Goal: Transaction & Acquisition: Book appointment/travel/reservation

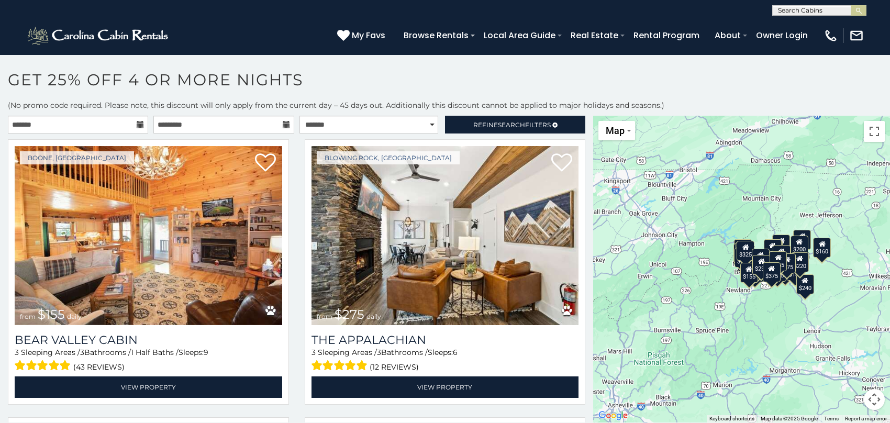
scroll to position [5, 0]
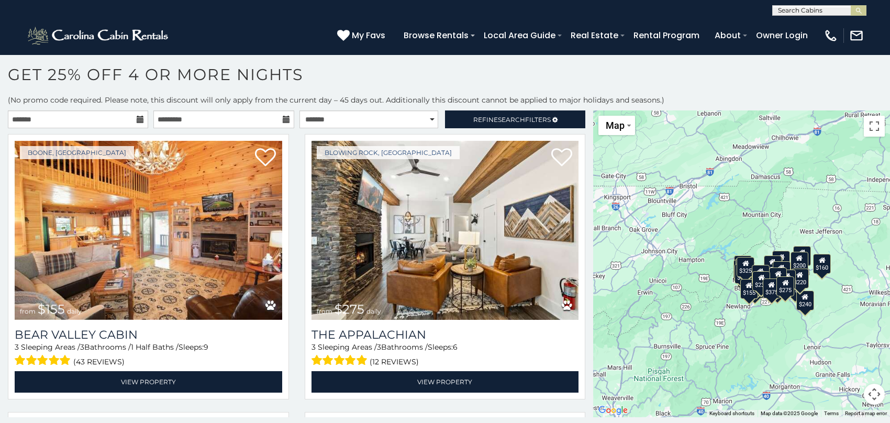
drag, startPoint x: 593, startPoint y: 128, endPoint x: 593, endPoint y: 154, distance: 26.2
click at [593, 154] on div "$155 $275 $230 $281 $349 $200 $200 $195 $180 $200 $425 $180 $240 $140 $275 $565…" at bounding box center [741, 263] width 297 height 307
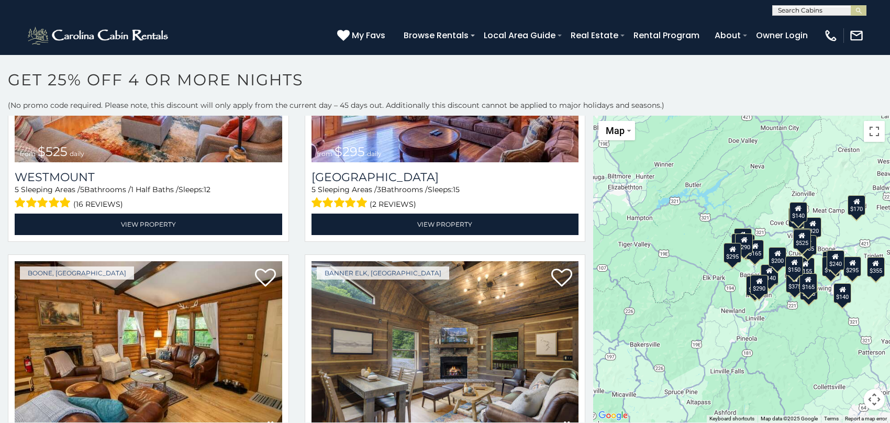
scroll to position [3551, 0]
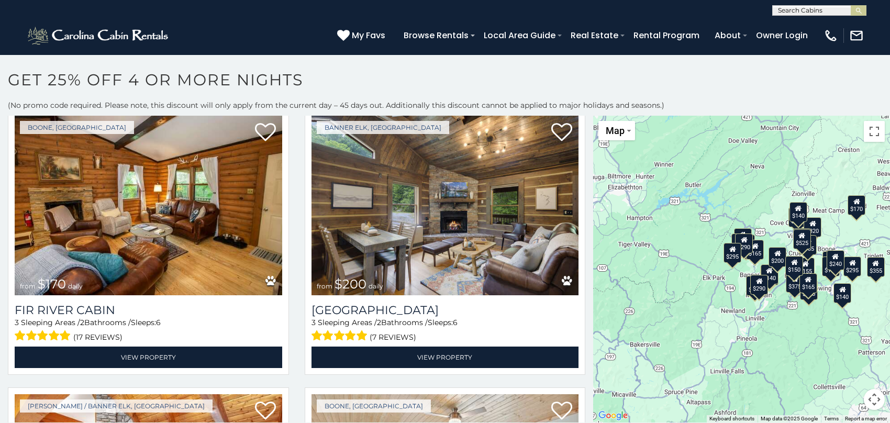
scroll to position [3858, 0]
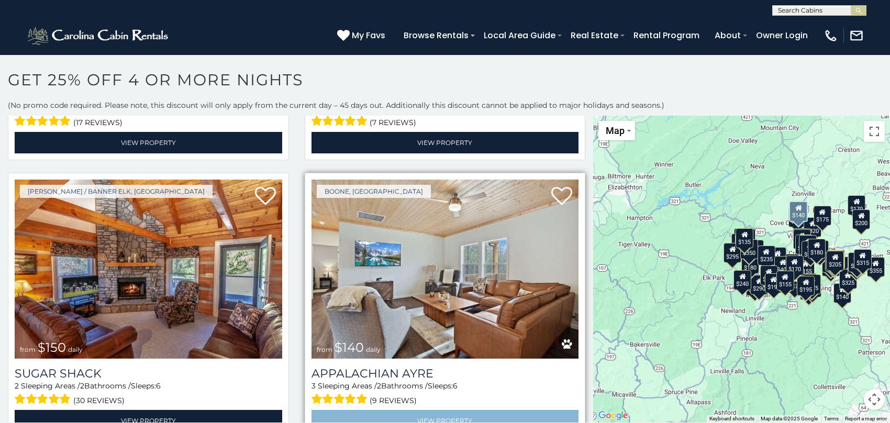
drag, startPoint x: 580, startPoint y: 384, endPoint x: 546, endPoint y: 390, distance: 34.6
click at [580, 408] on div "Boone, NC from $140 daily Appalachian Ayre 3 Sleeping Areas / 2 Bathrooms / Sle…" at bounding box center [445, 305] width 281 height 265
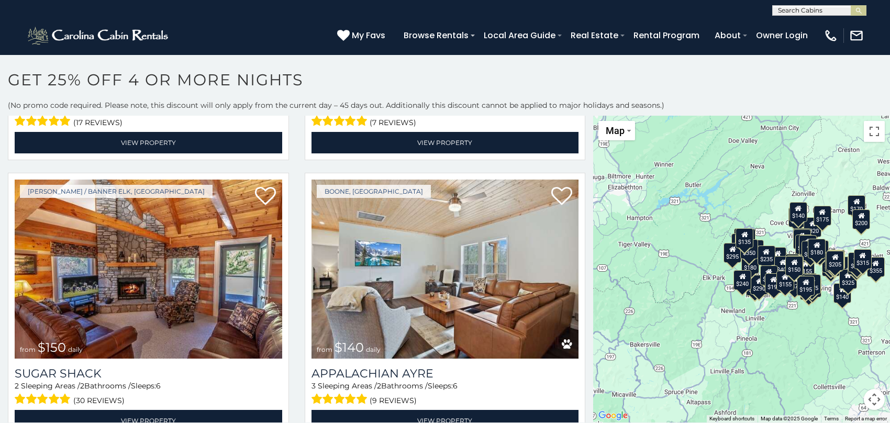
click at [888, 201] on div "$180 $240 $140 $425 $165 $300 $140 $175 $155 $140 $355 $155 $281 $320 $200 $290…" at bounding box center [741, 269] width 297 height 307
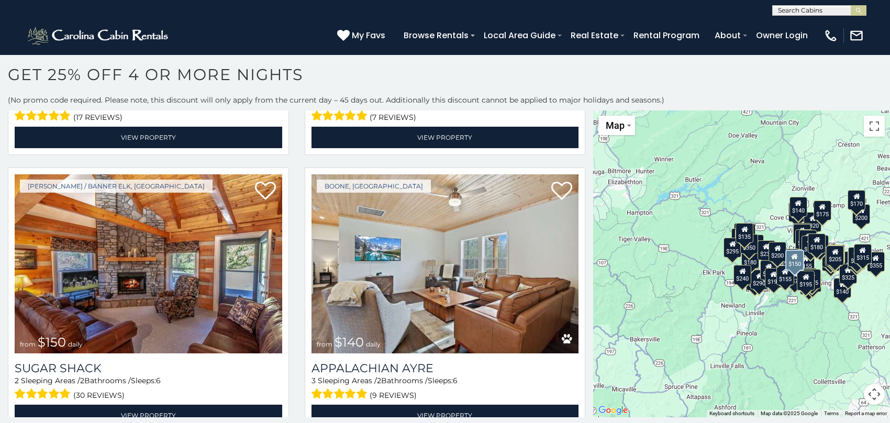
click at [256, 408] on div "Boone / Banner Elk, NC from $150 daily Sugar Shack 2 Sleeping Areas / 2 Bathroo…" at bounding box center [148, 303] width 297 height 272
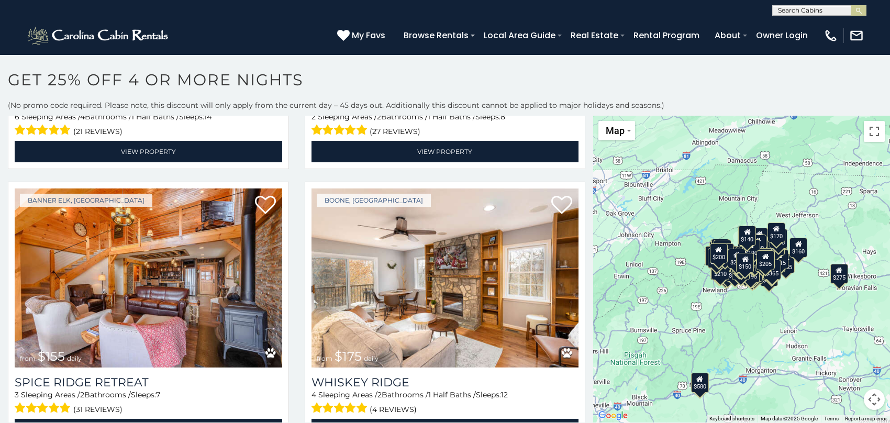
scroll to position [5983, 0]
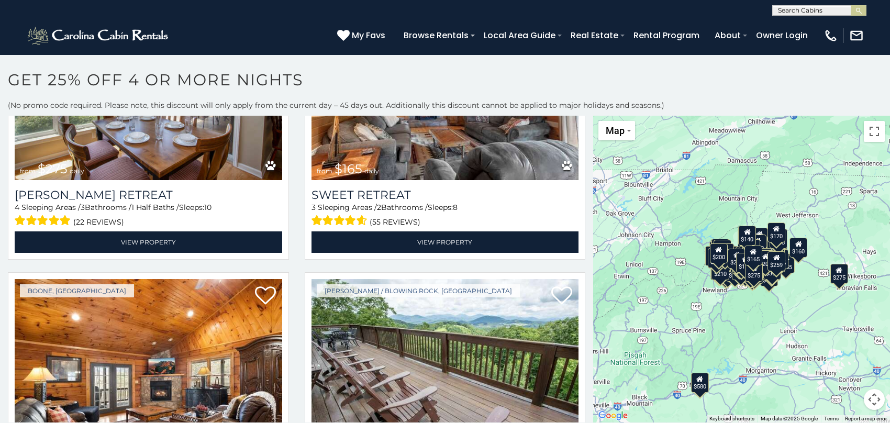
click at [801, 8] on input "text" at bounding box center [818, 12] width 92 height 10
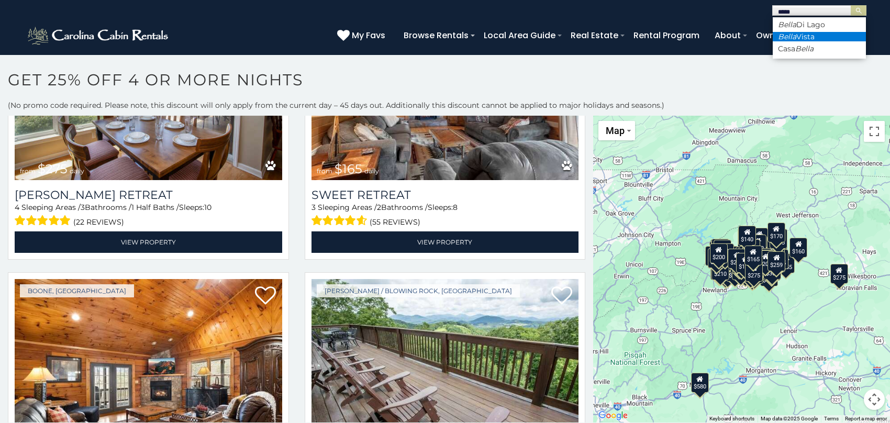
type input "*****"
click at [798, 37] on li "Bella Vista" at bounding box center [818, 36] width 93 height 9
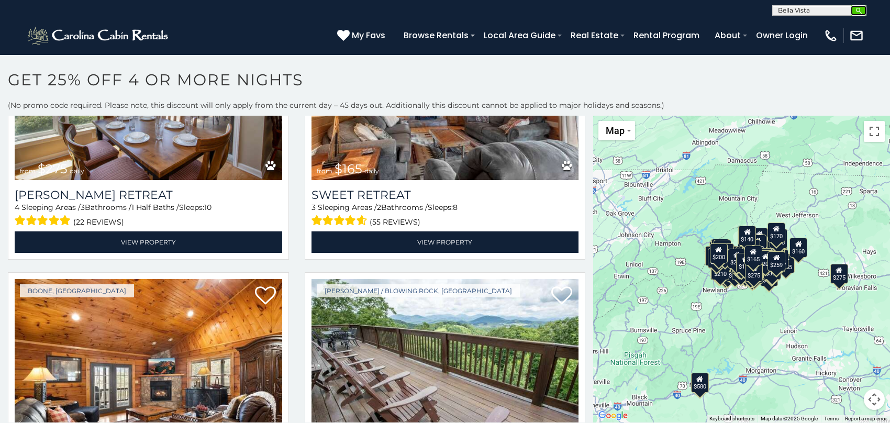
click at [863, 10] on button "submit" at bounding box center [858, 10] width 16 height 10
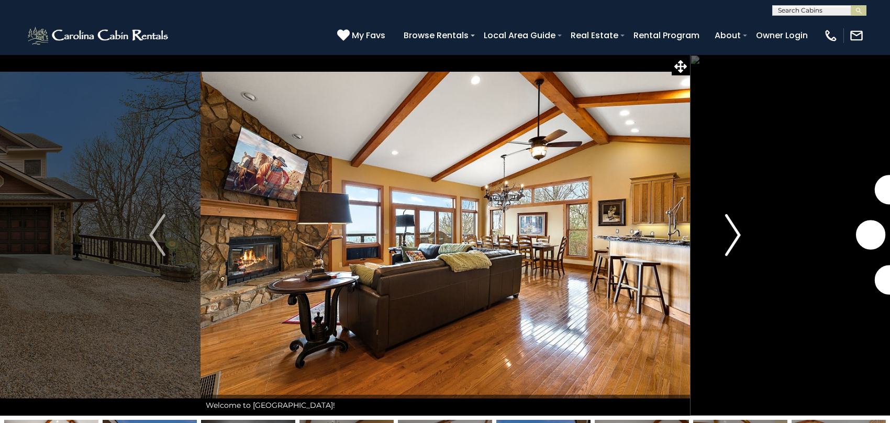
click at [728, 233] on img "Next" at bounding box center [732, 235] width 16 height 42
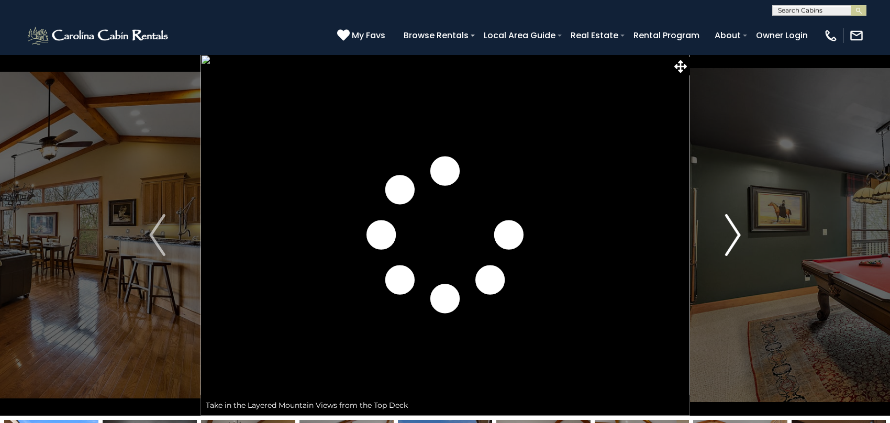
click at [728, 233] on img "Next" at bounding box center [732, 235] width 16 height 42
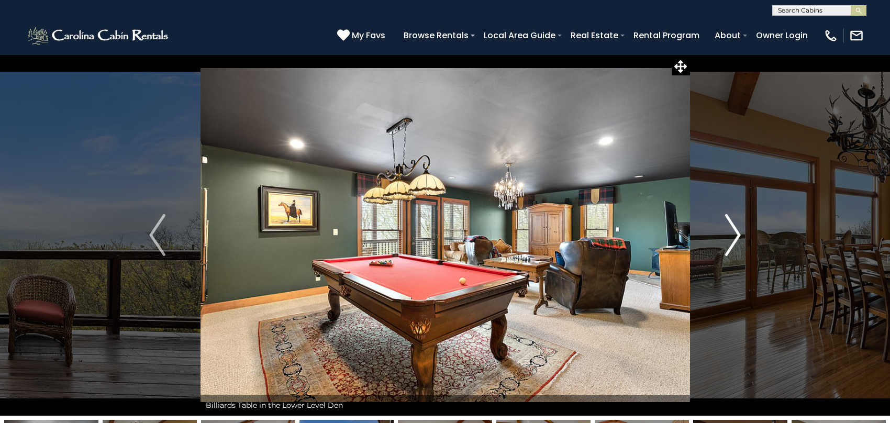
click at [729, 232] on img "Next" at bounding box center [732, 235] width 16 height 42
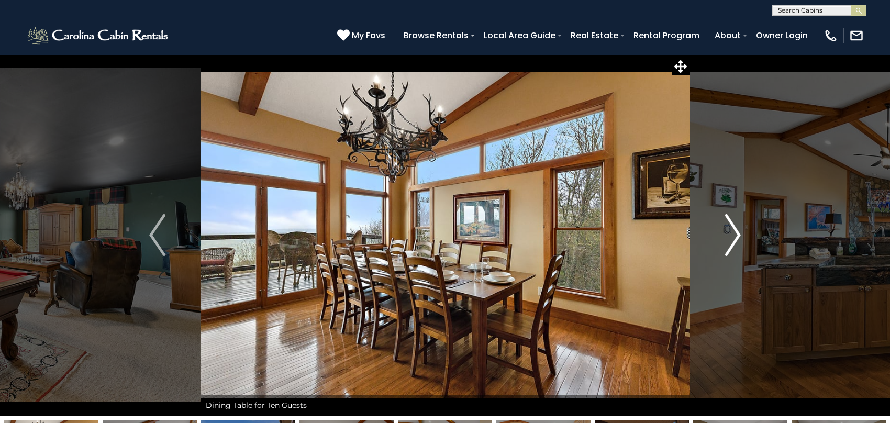
click at [729, 232] on img "Next" at bounding box center [732, 235] width 16 height 42
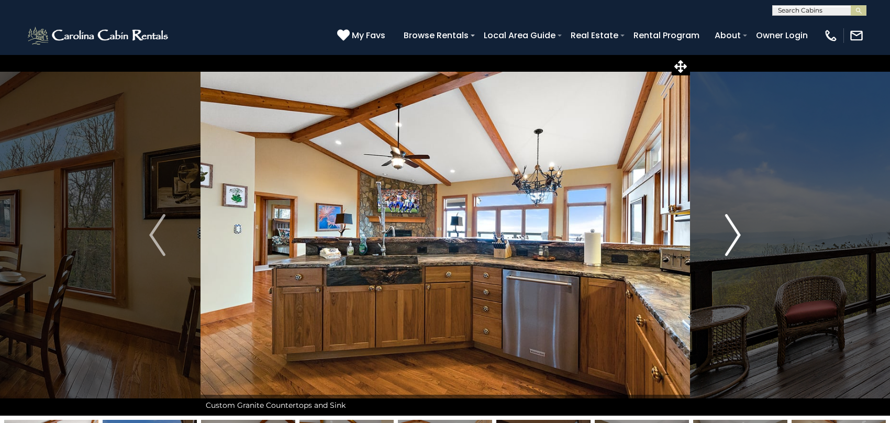
click at [729, 232] on img "Next" at bounding box center [732, 235] width 16 height 42
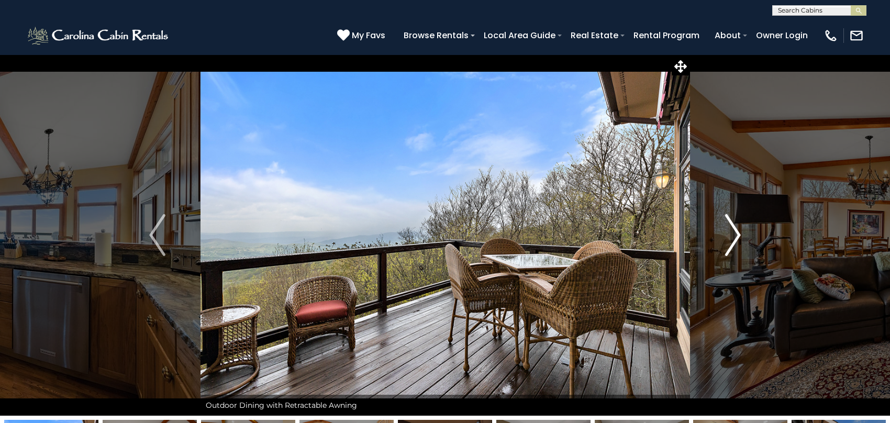
click at [729, 232] on img "Next" at bounding box center [732, 235] width 16 height 42
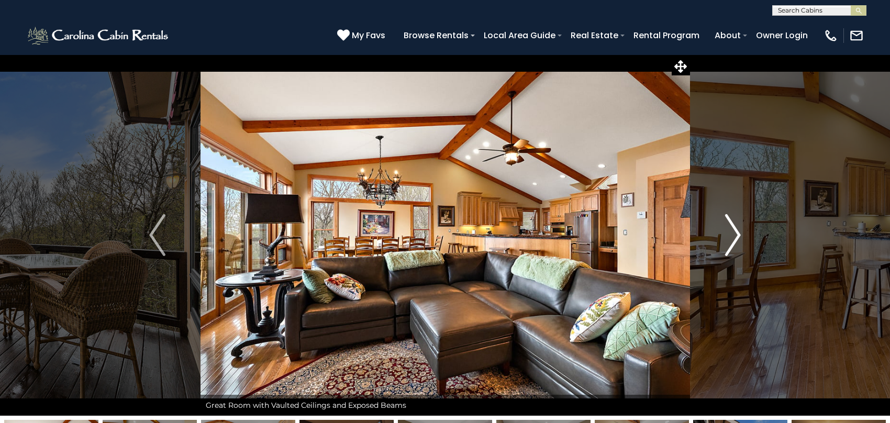
click at [729, 232] on img "Next" at bounding box center [732, 235] width 16 height 42
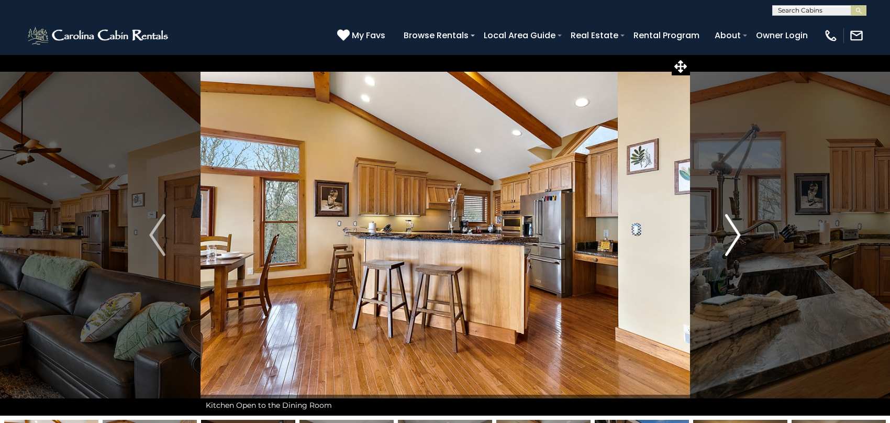
click at [729, 232] on img "Next" at bounding box center [732, 235] width 16 height 42
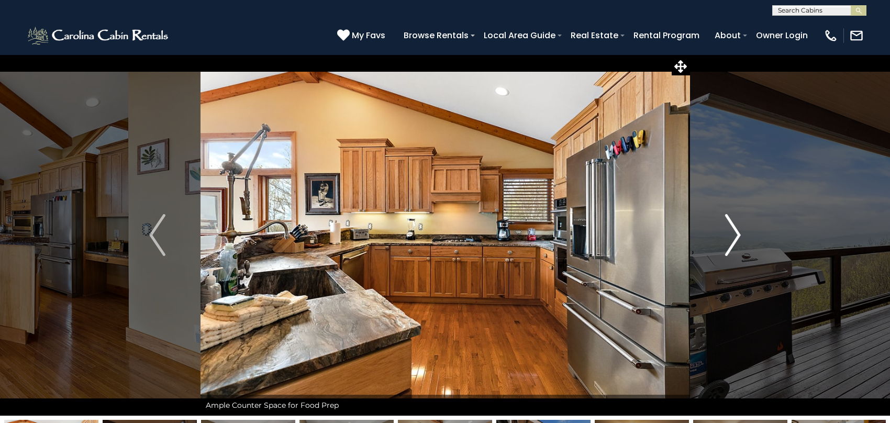
click at [729, 232] on img "Next" at bounding box center [732, 235] width 16 height 42
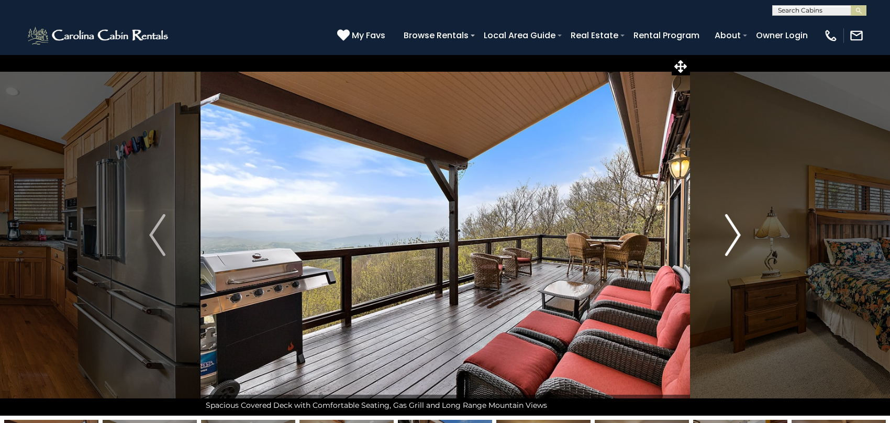
click at [729, 232] on img "Next" at bounding box center [732, 235] width 16 height 42
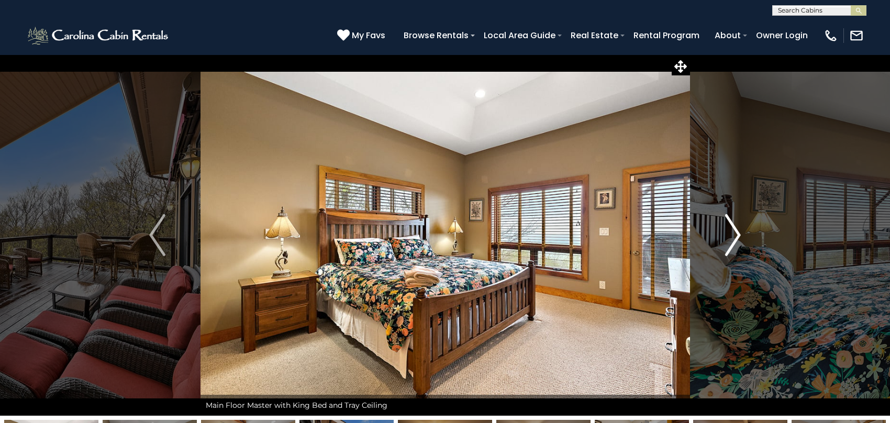
click at [729, 231] on img "Next" at bounding box center [732, 235] width 16 height 42
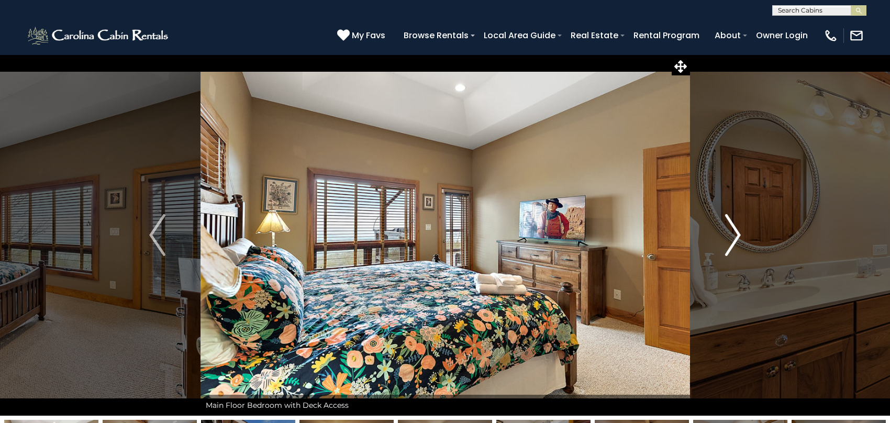
click at [729, 231] on img "Next" at bounding box center [732, 235] width 16 height 42
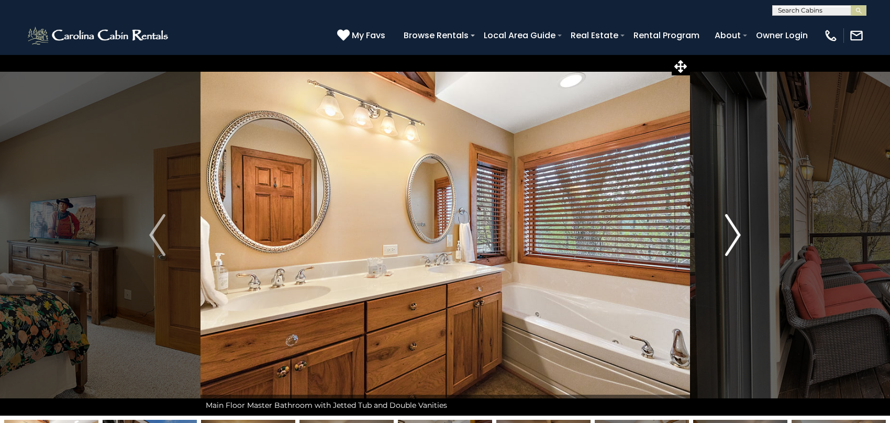
click at [729, 231] on img "Next" at bounding box center [732, 235] width 16 height 42
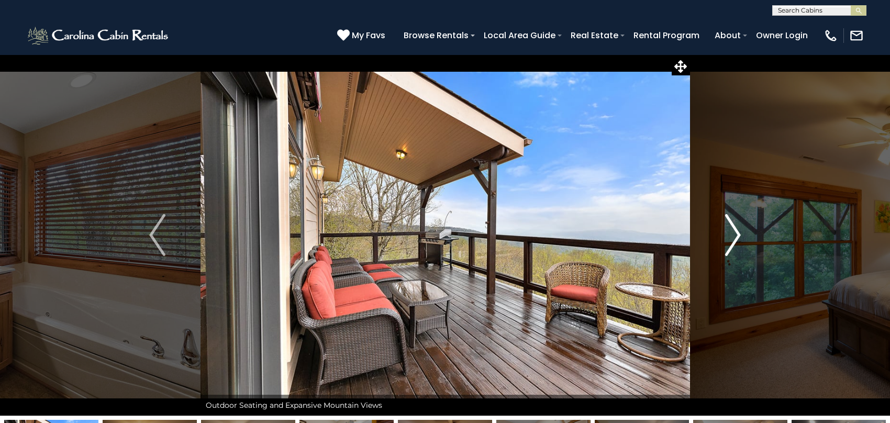
click at [729, 231] on img "Next" at bounding box center [732, 235] width 16 height 42
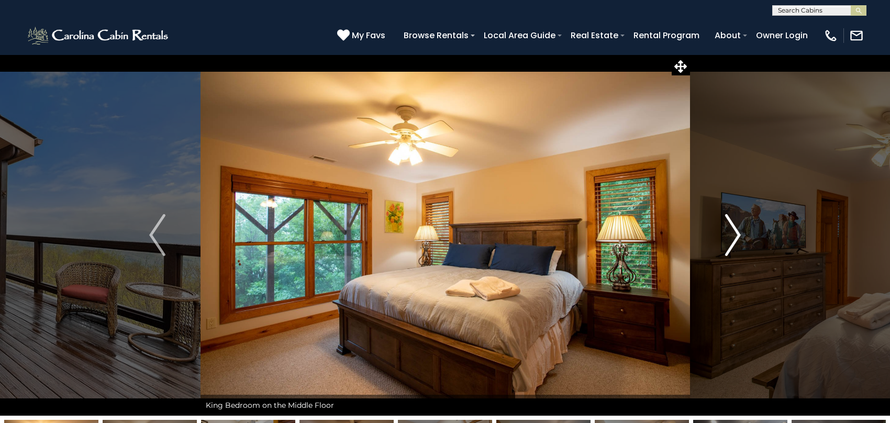
click at [729, 231] on img "Next" at bounding box center [732, 235] width 16 height 42
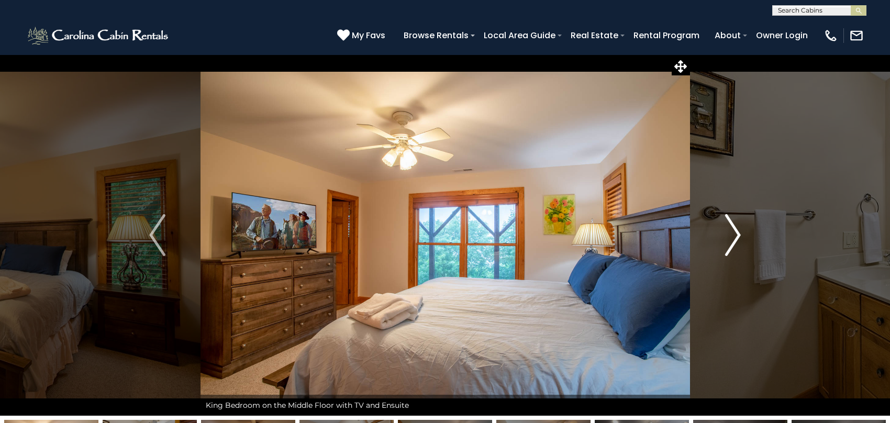
click at [729, 231] on img "Next" at bounding box center [732, 235] width 16 height 42
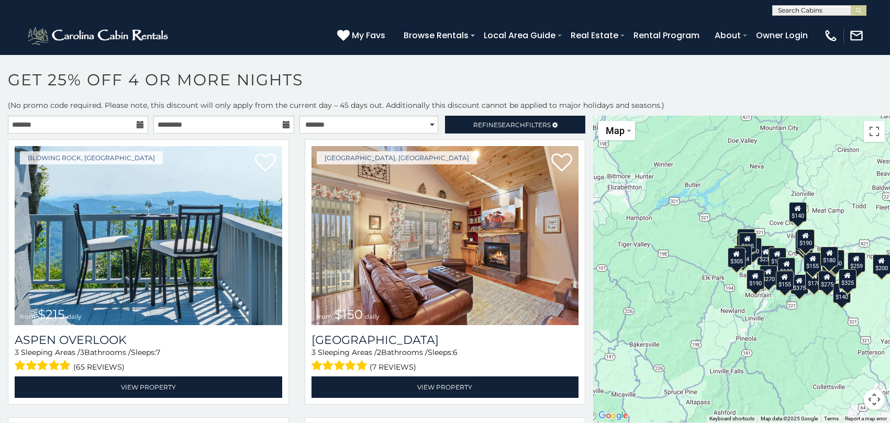
click at [777, 7] on input "text" at bounding box center [818, 12] width 92 height 10
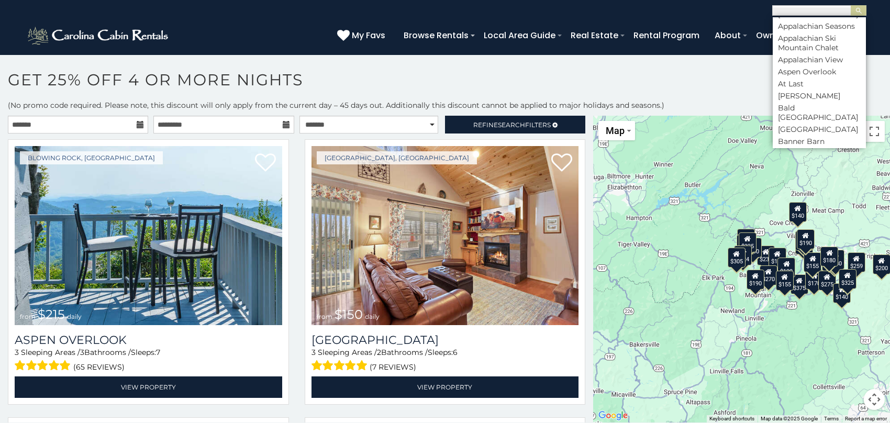
scroll to position [750, 0]
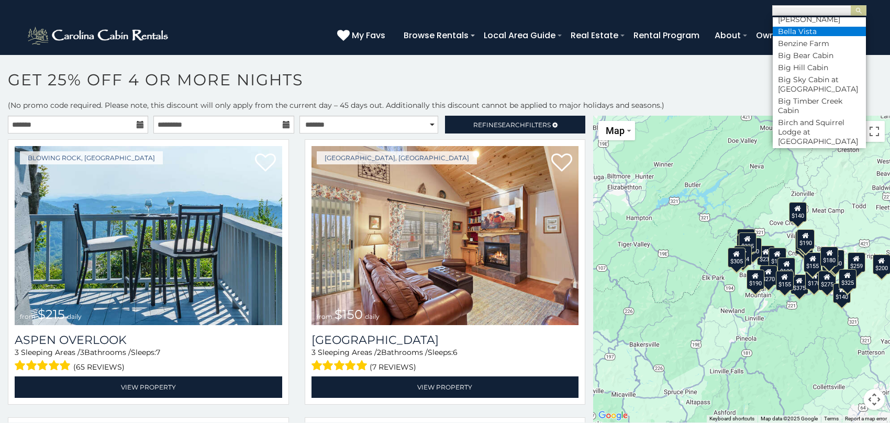
click at [827, 36] on li "Bella Vista" at bounding box center [818, 31] width 93 height 9
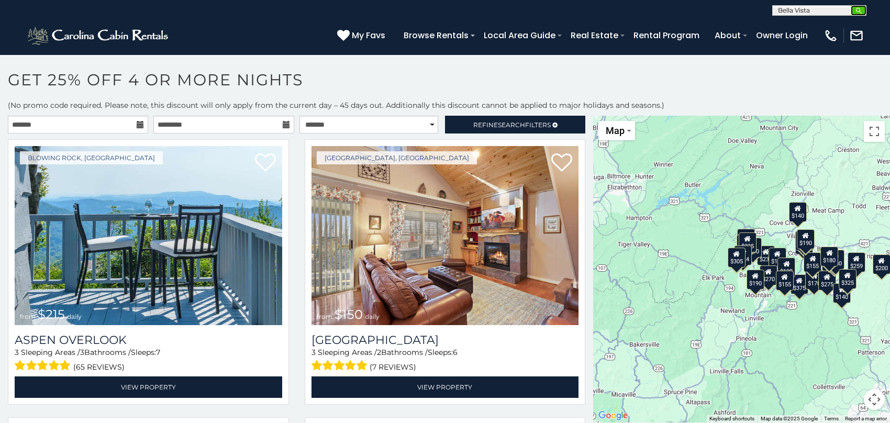
click at [865, 10] on button "submit" at bounding box center [858, 10] width 16 height 10
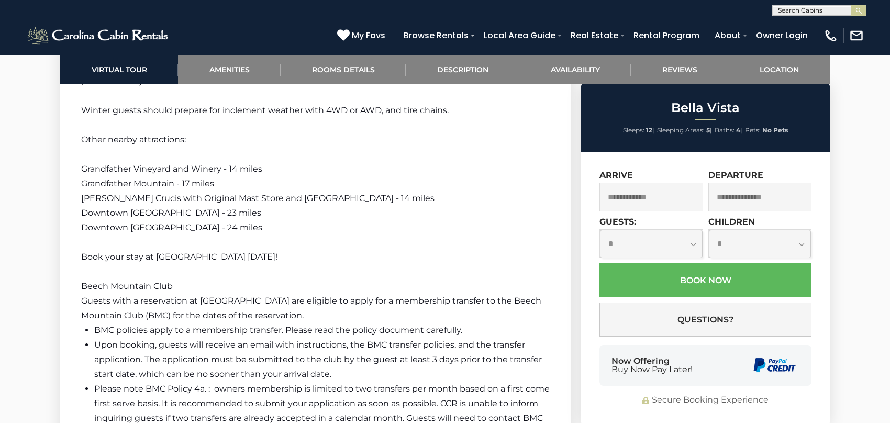
scroll to position [2088, 0]
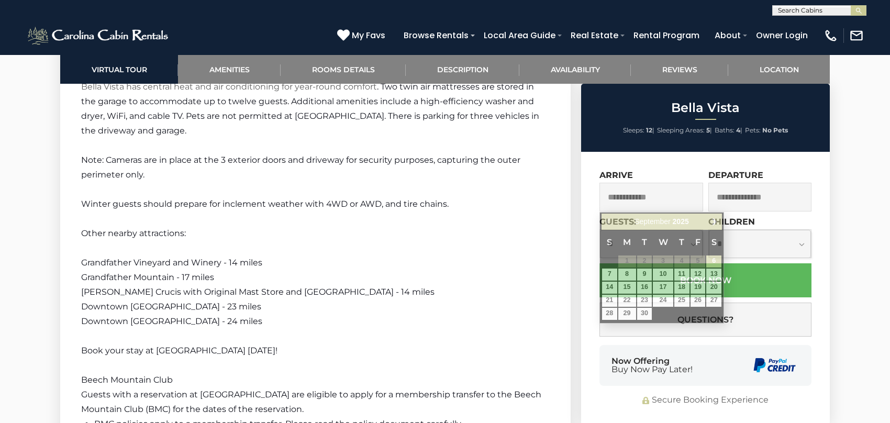
click at [637, 197] on input "text" at bounding box center [651, 197] width 104 height 29
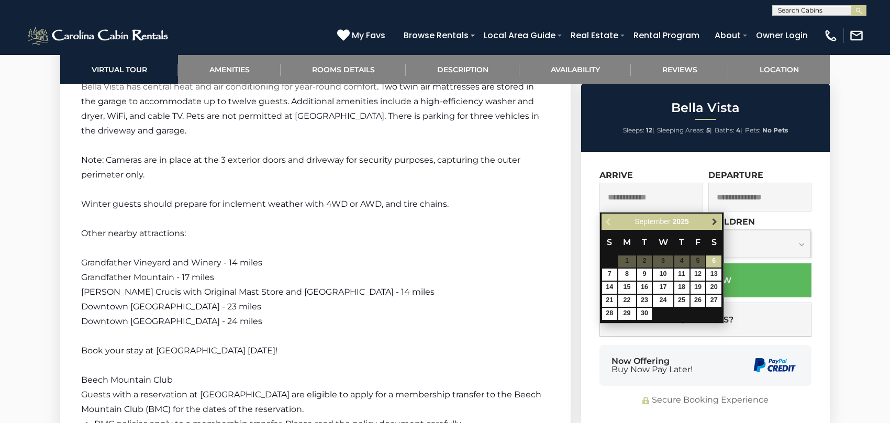
click at [713, 216] on link "Next" at bounding box center [713, 221] width 13 height 13
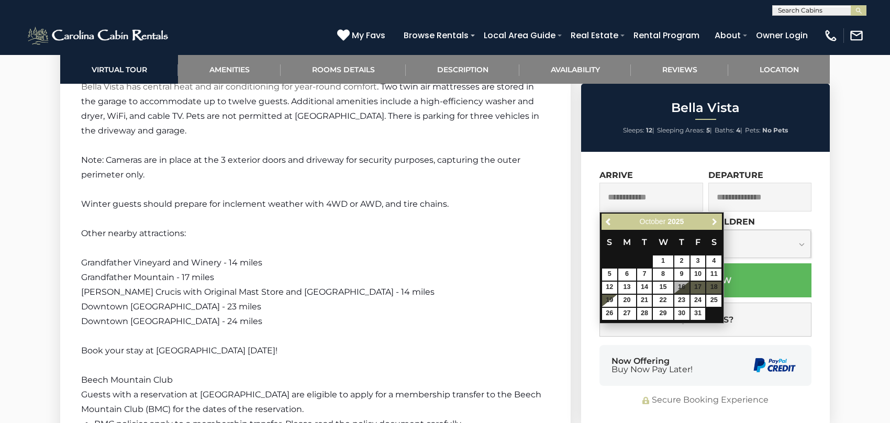
click at [713, 216] on link "Next" at bounding box center [713, 221] width 13 height 13
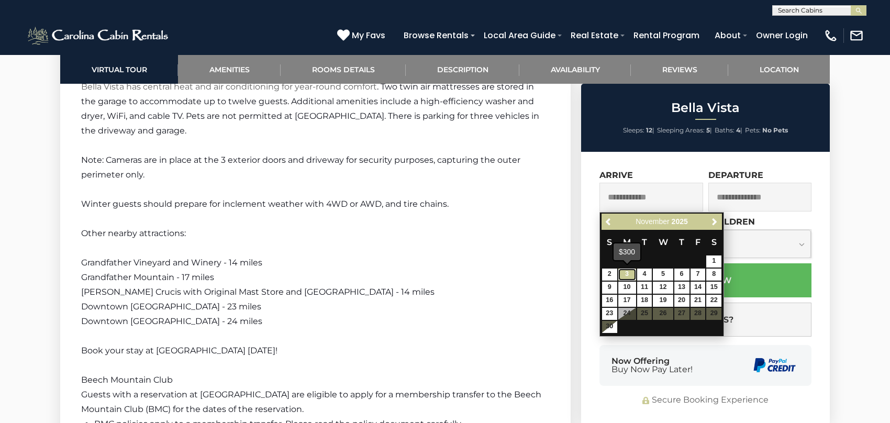
click at [631, 268] on link "3" at bounding box center [627, 274] width 18 height 12
type input "**********"
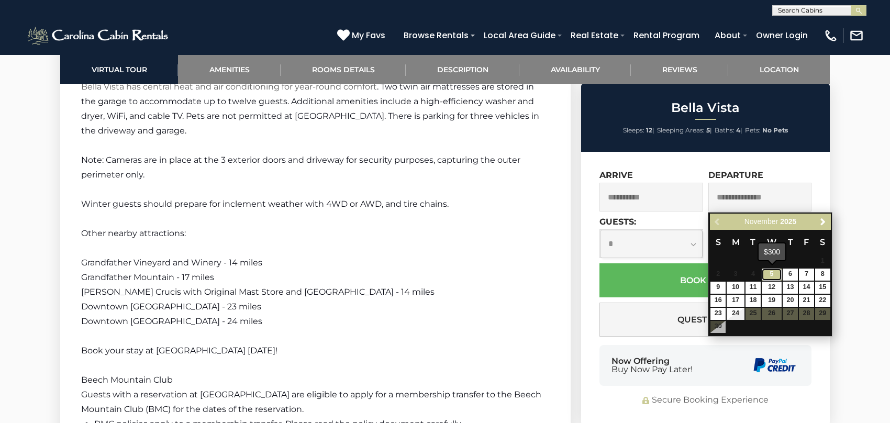
click at [778, 275] on link "5" at bounding box center [771, 274] width 20 height 12
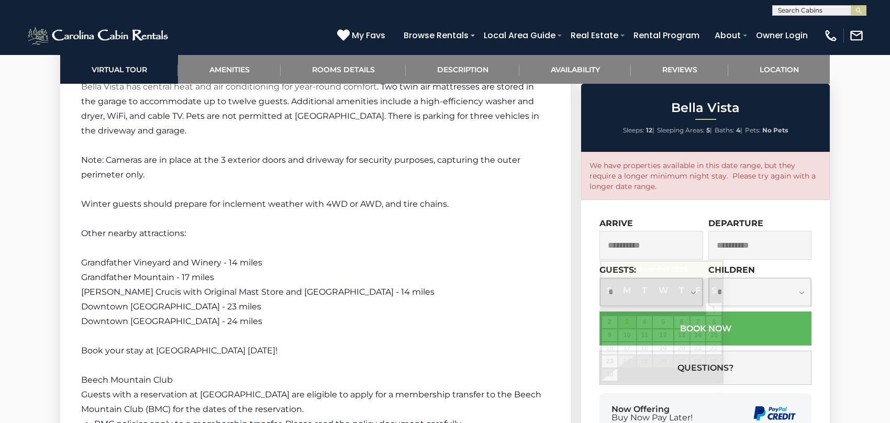
click at [660, 247] on input "**********" at bounding box center [651, 245] width 104 height 29
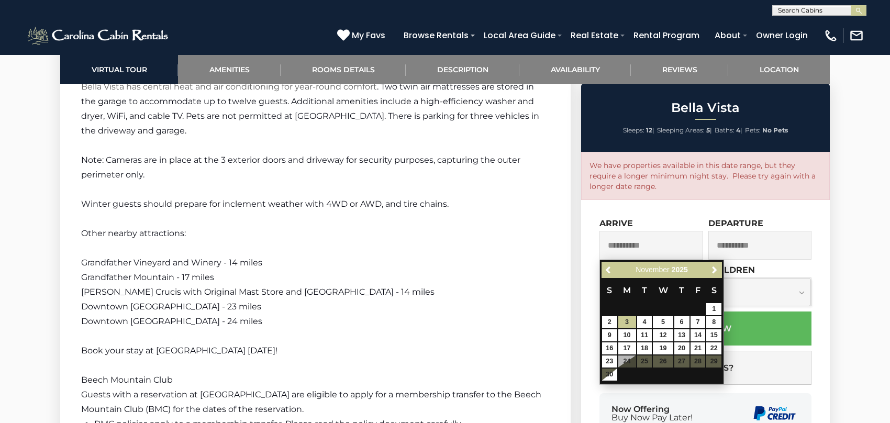
click at [761, 247] on input "**********" at bounding box center [760, 245] width 104 height 29
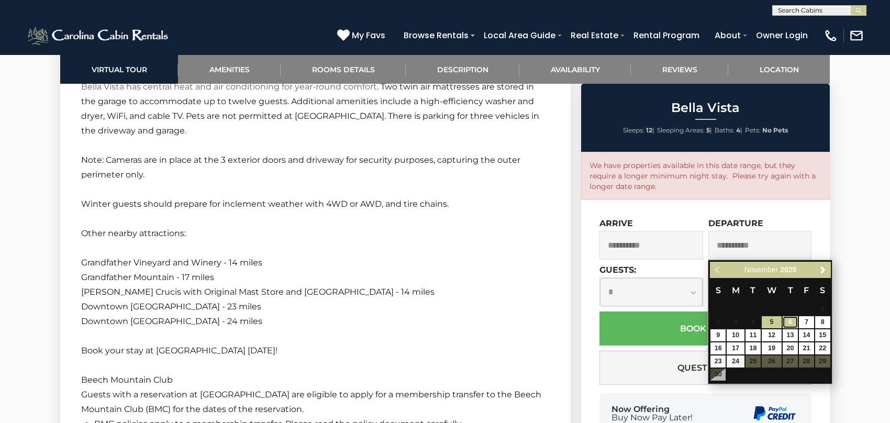
click at [789, 317] on link "6" at bounding box center [789, 322] width 15 height 12
type input "**********"
